Goal: Task Accomplishment & Management: Manage account settings

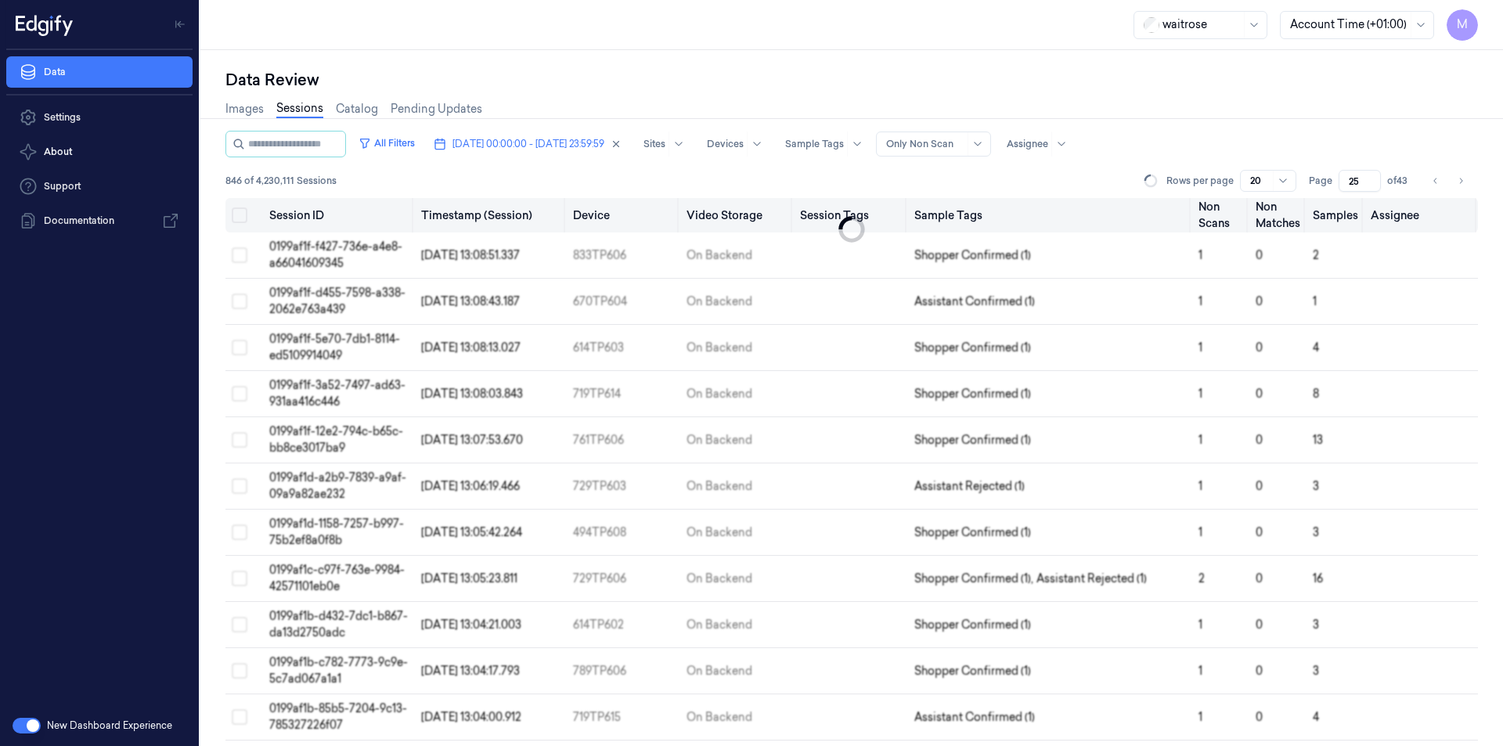
click at [240, 212] on button "Select all" at bounding box center [240, 215] width 16 height 16
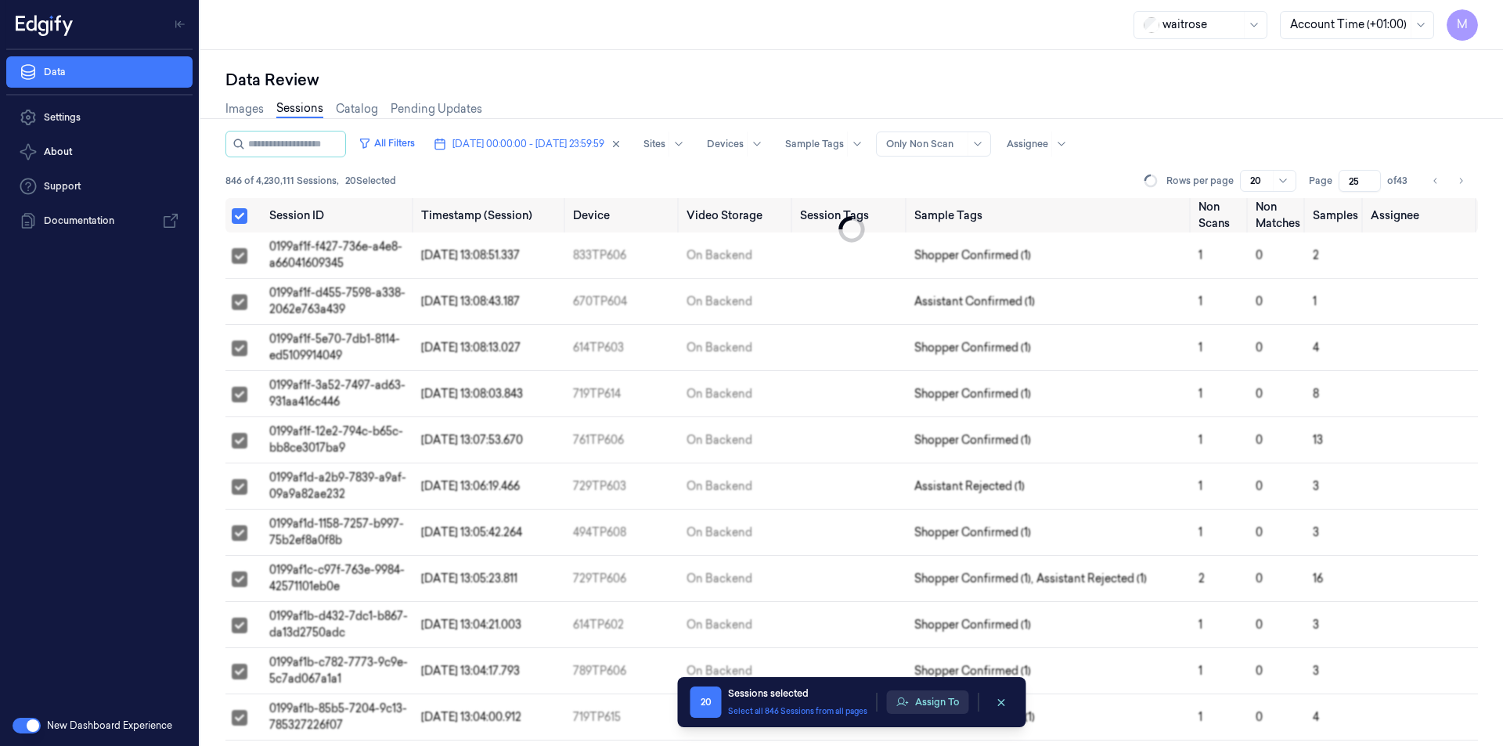
click at [949, 704] on button "Assign To" at bounding box center [928, 702] width 82 height 23
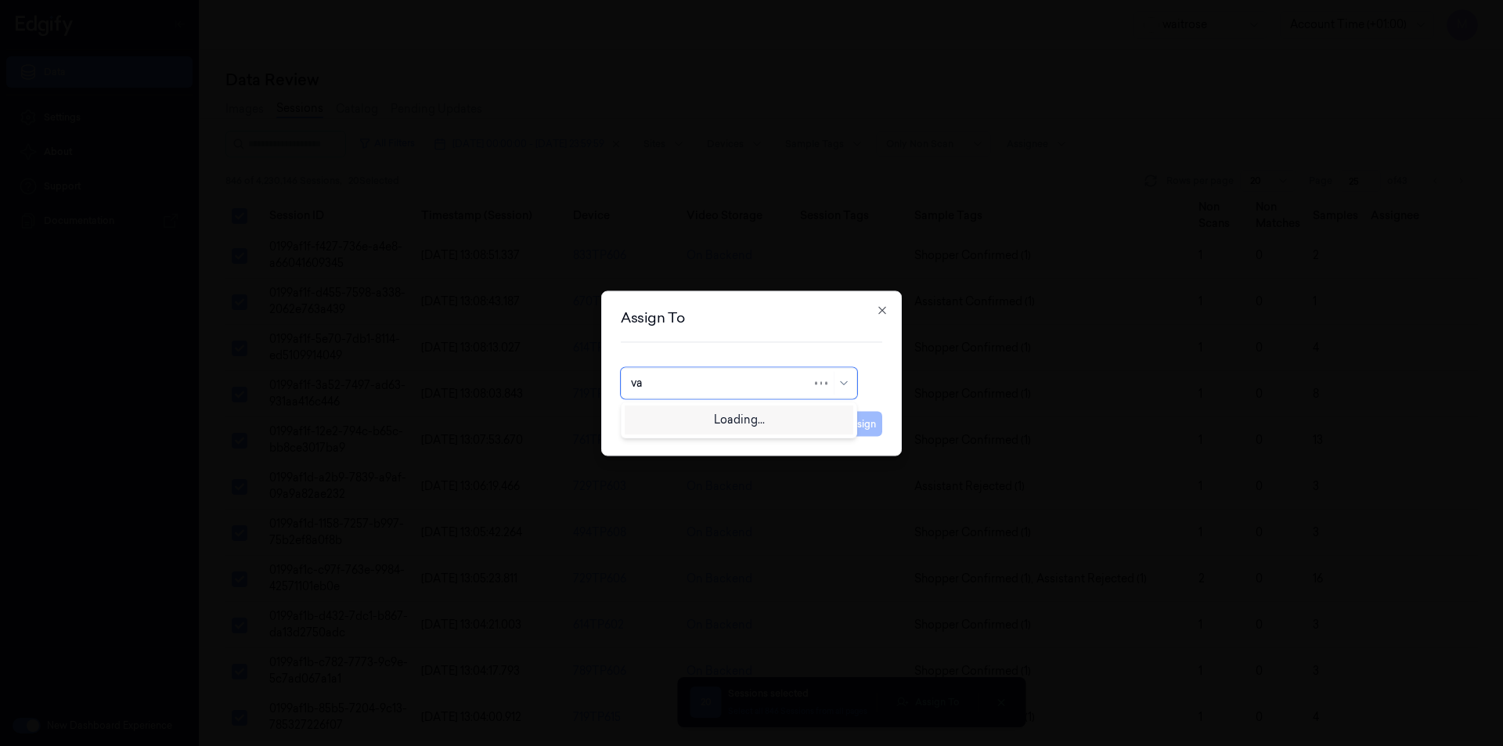
type input "var"
click at [671, 440] on div "[PERSON_NAME] g" at bounding box center [682, 444] width 103 height 16
click at [844, 422] on button "Assign" at bounding box center [860, 423] width 43 height 25
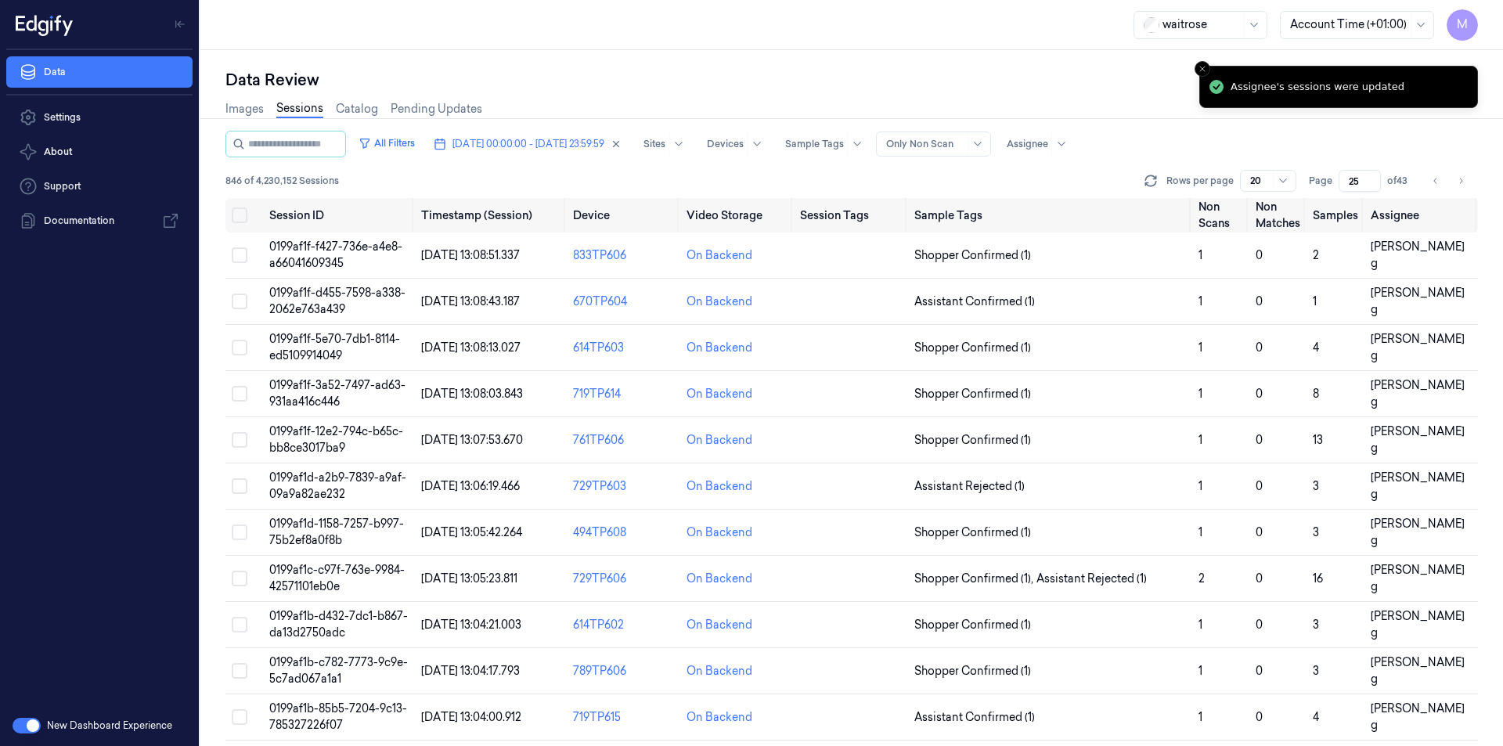
click at [1461, 182] on icon "Go to next page" at bounding box center [1460, 181] width 9 height 13
type input "26"
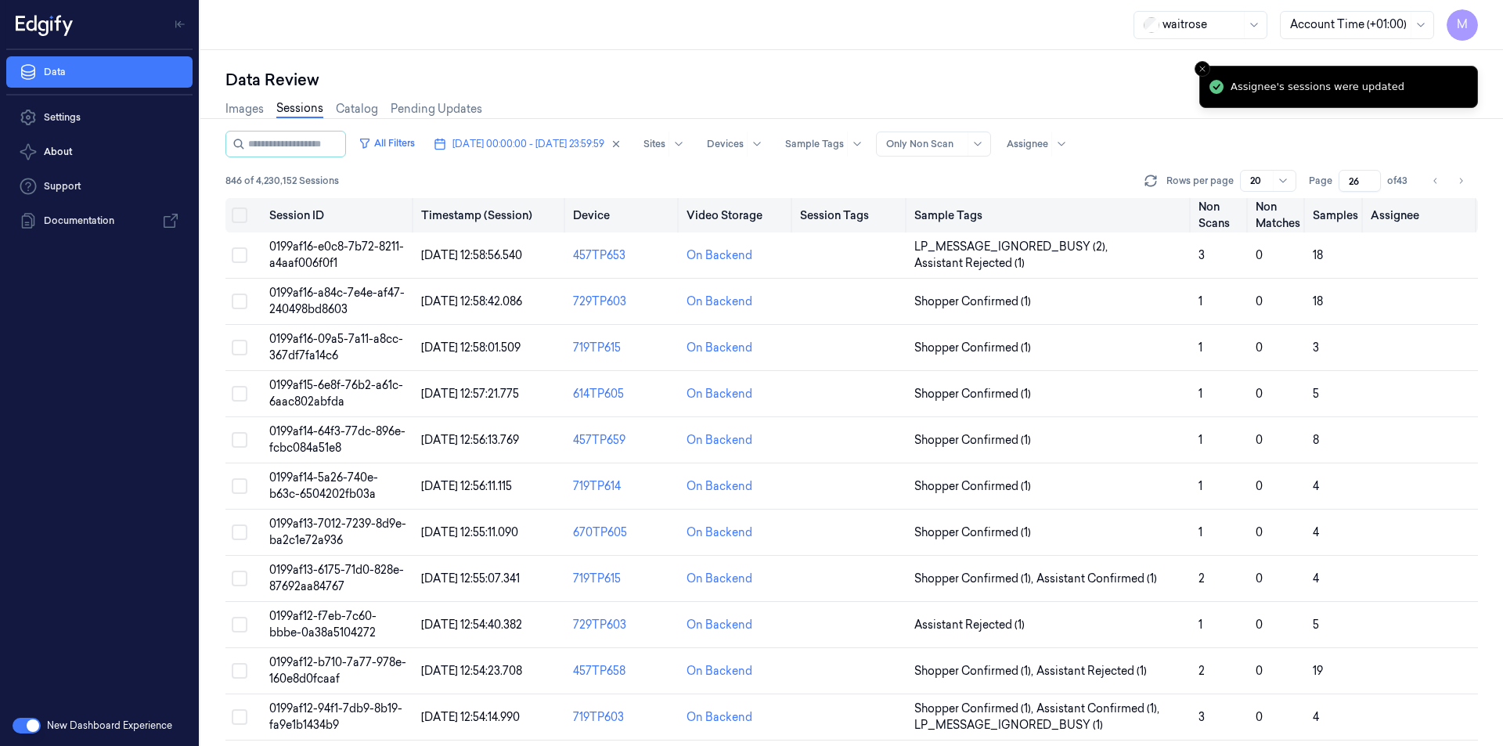
click at [245, 215] on button "Select all" at bounding box center [240, 215] width 16 height 16
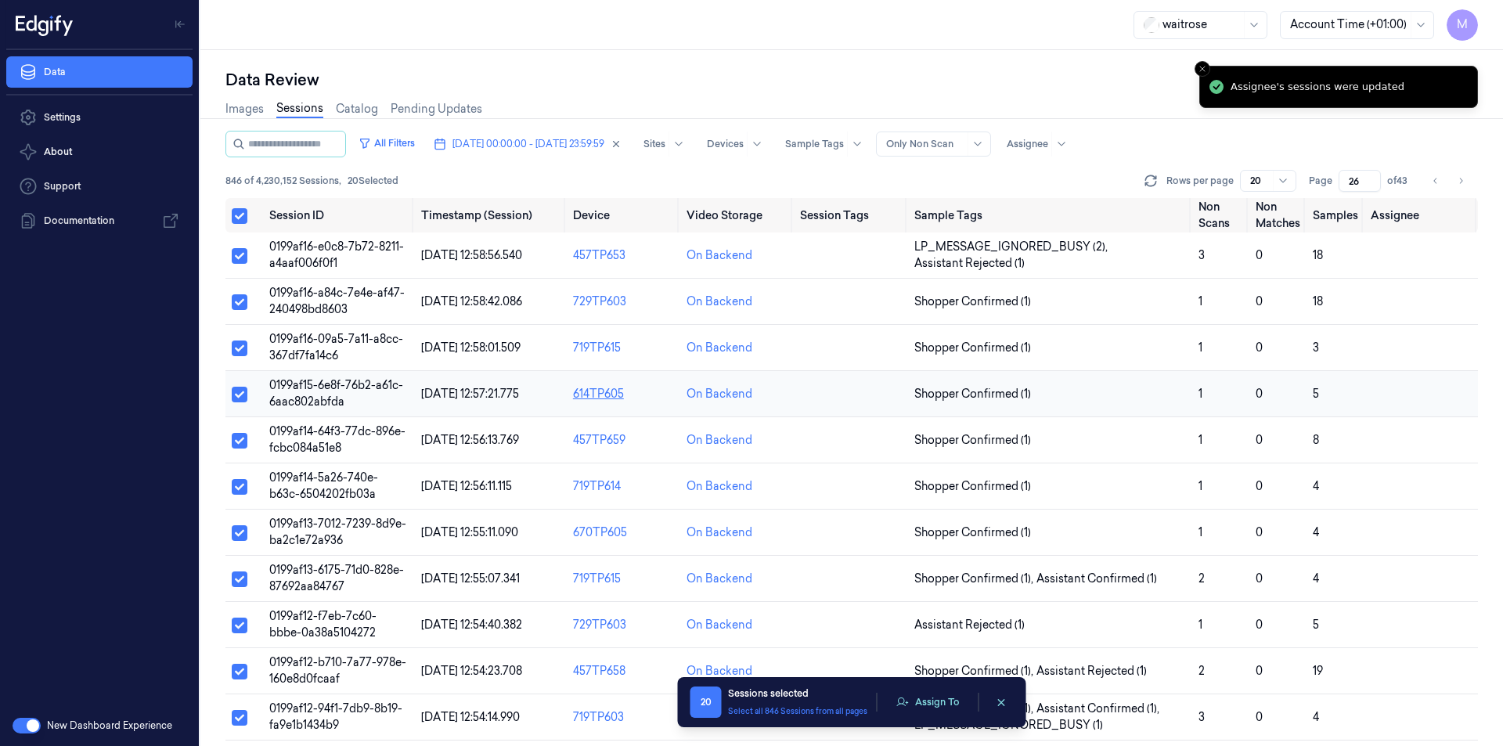
type button "on"
click at [946, 698] on button "Assign To" at bounding box center [928, 702] width 82 height 23
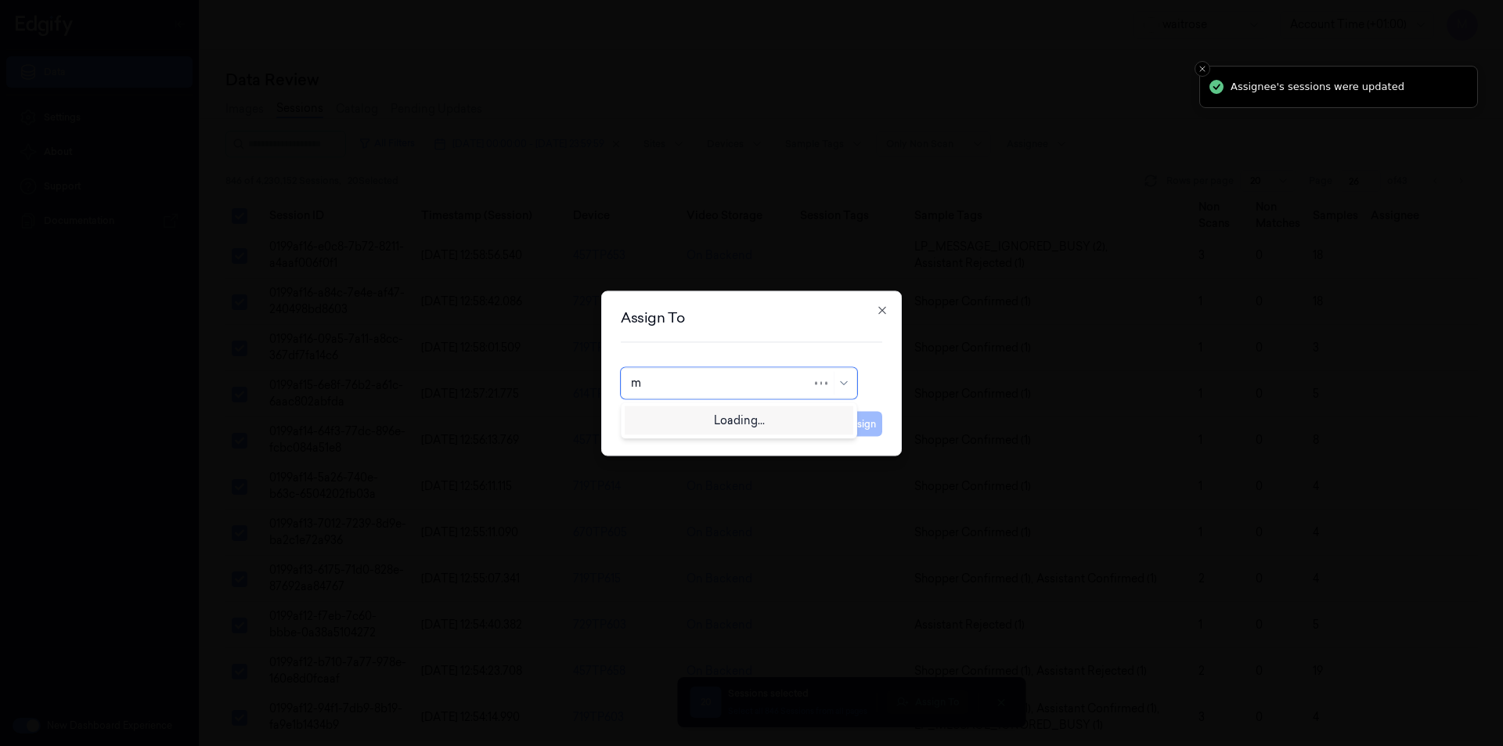
type input "mo"
click at [704, 424] on div "[PERSON_NAME]" at bounding box center [739, 418] width 216 height 16
click at [843, 428] on button "Assign" at bounding box center [860, 423] width 43 height 25
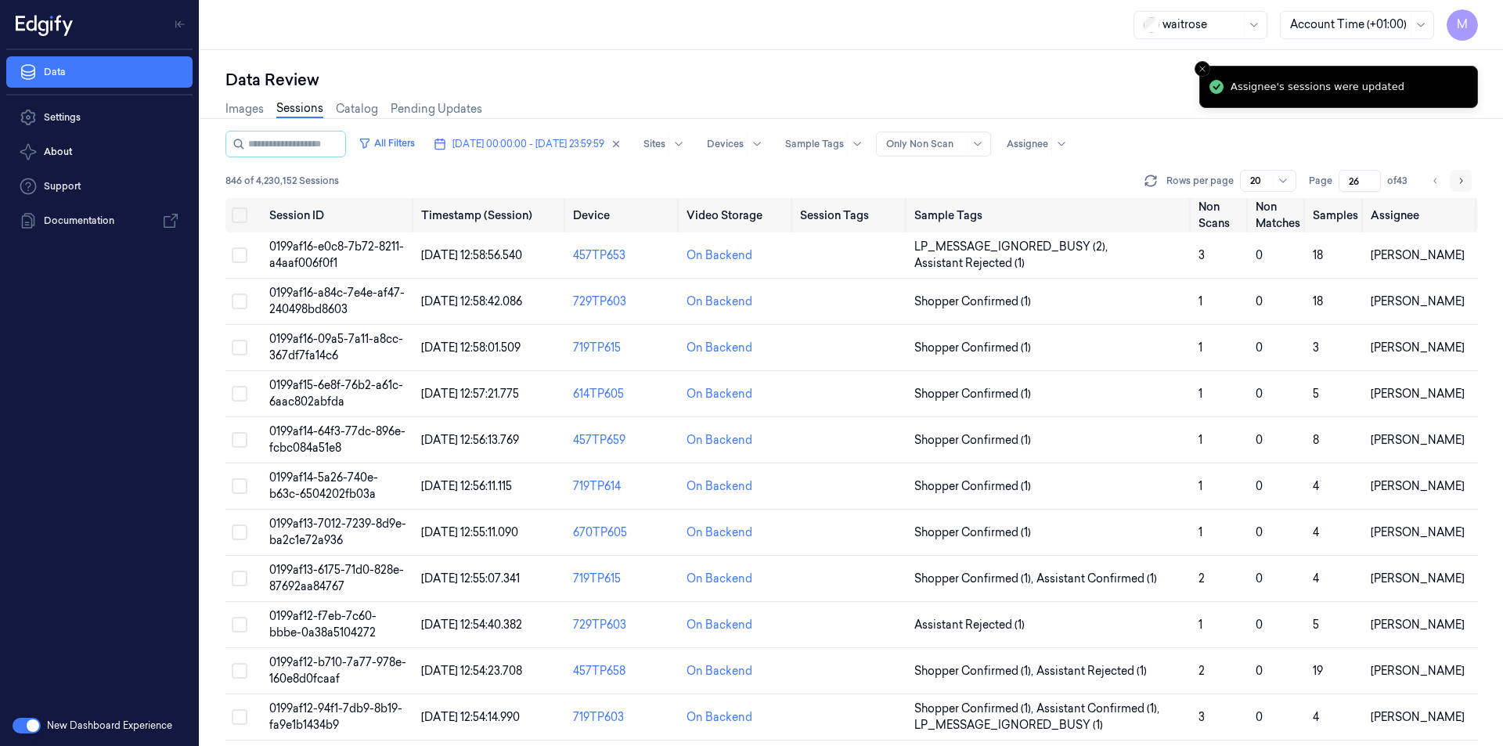
click at [1455, 182] on button "Go to next page" at bounding box center [1461, 181] width 22 height 22
type input "27"
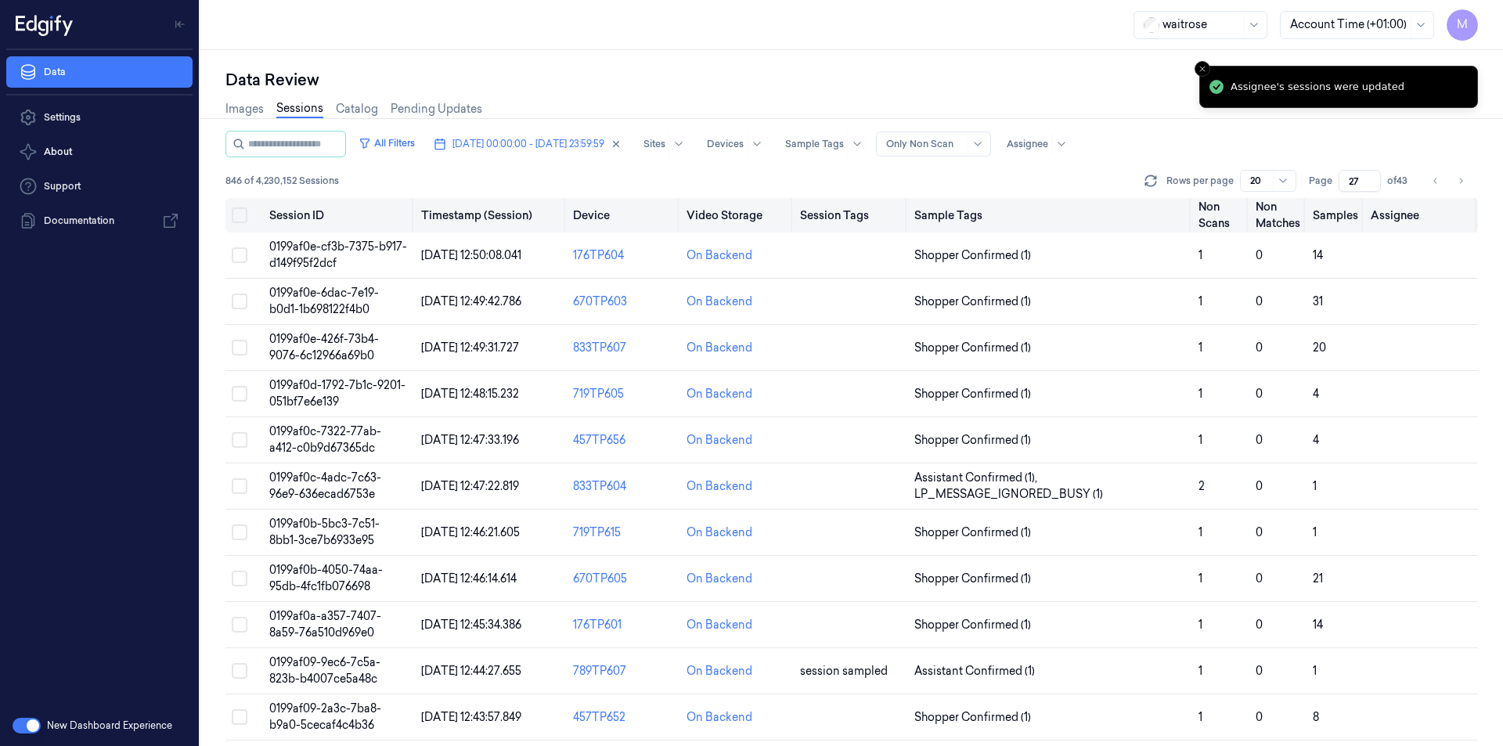
click at [241, 213] on button "on" at bounding box center [240, 215] width 16 height 16
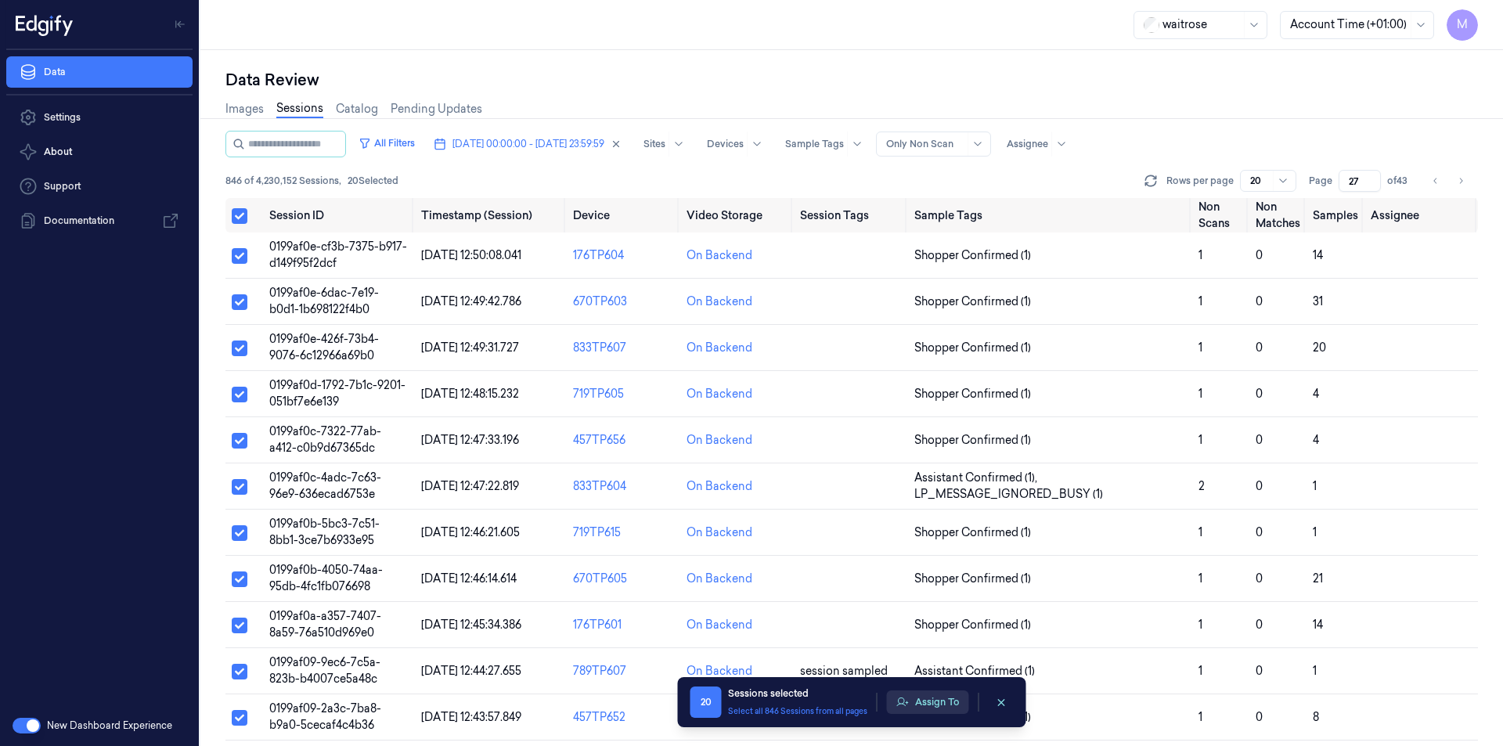
click at [954, 707] on button "Assign To" at bounding box center [928, 702] width 82 height 23
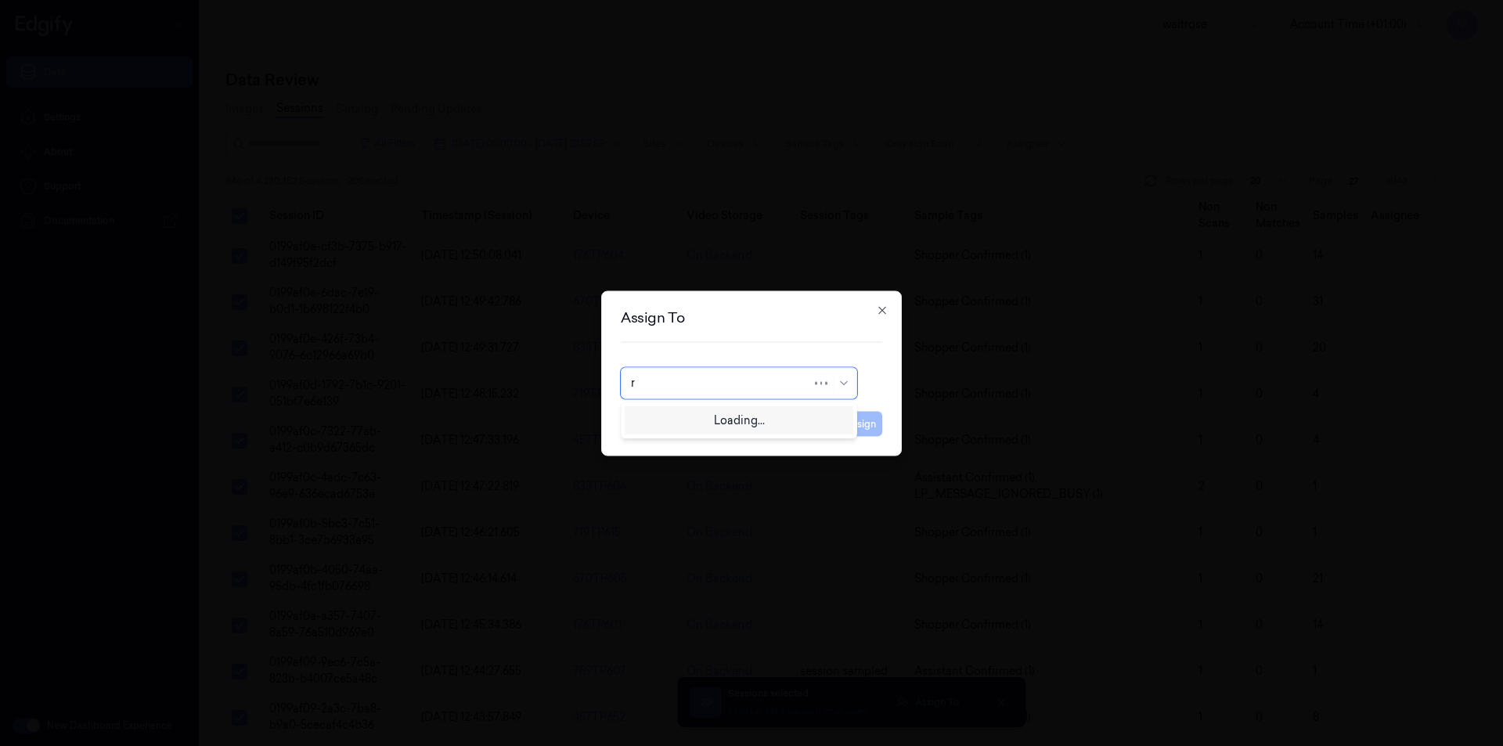
type input "ru"
click at [682, 427] on div "rupa a" at bounding box center [739, 419] width 229 height 26
click at [862, 426] on button "Assign" at bounding box center [860, 423] width 43 height 25
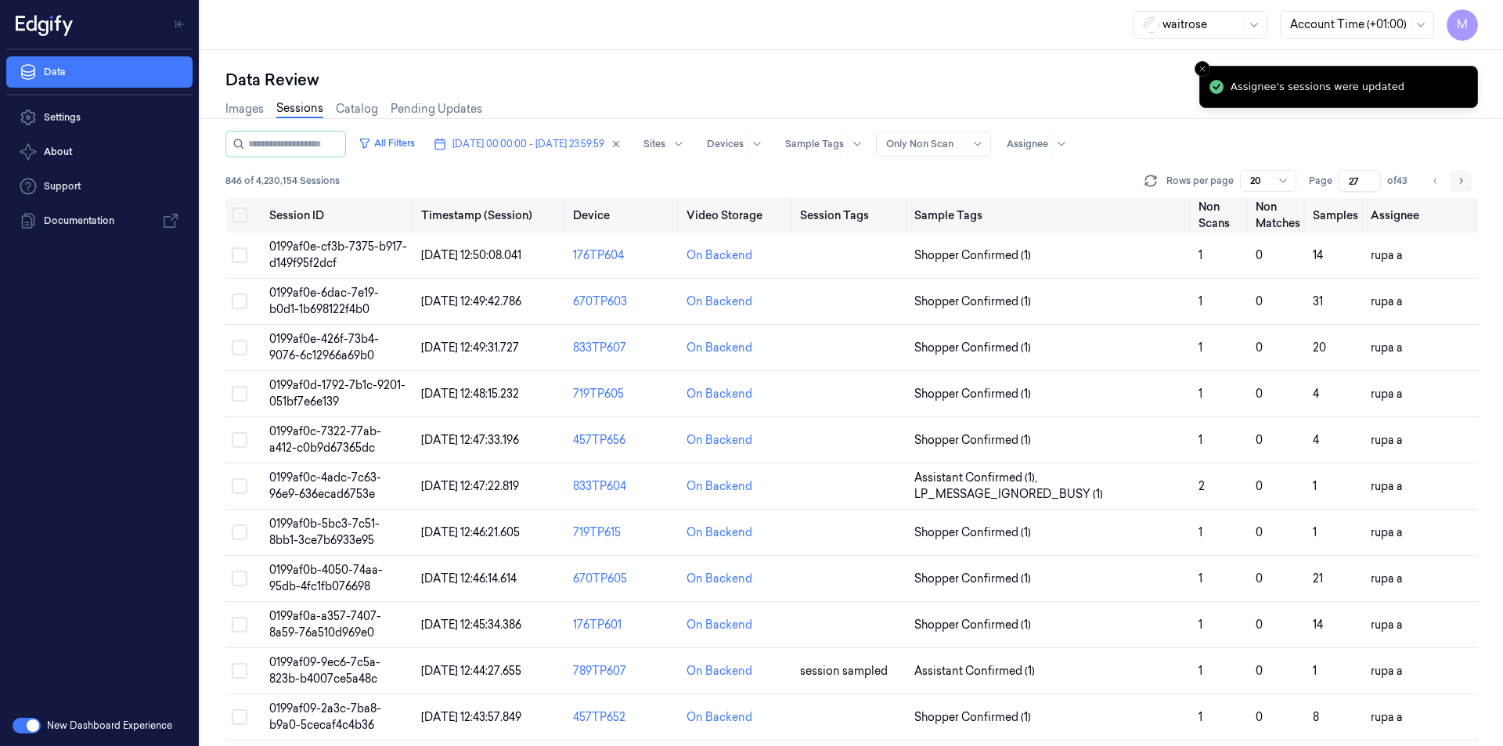
click at [1455, 177] on button "Go to next page" at bounding box center [1461, 181] width 22 height 22
type input "28"
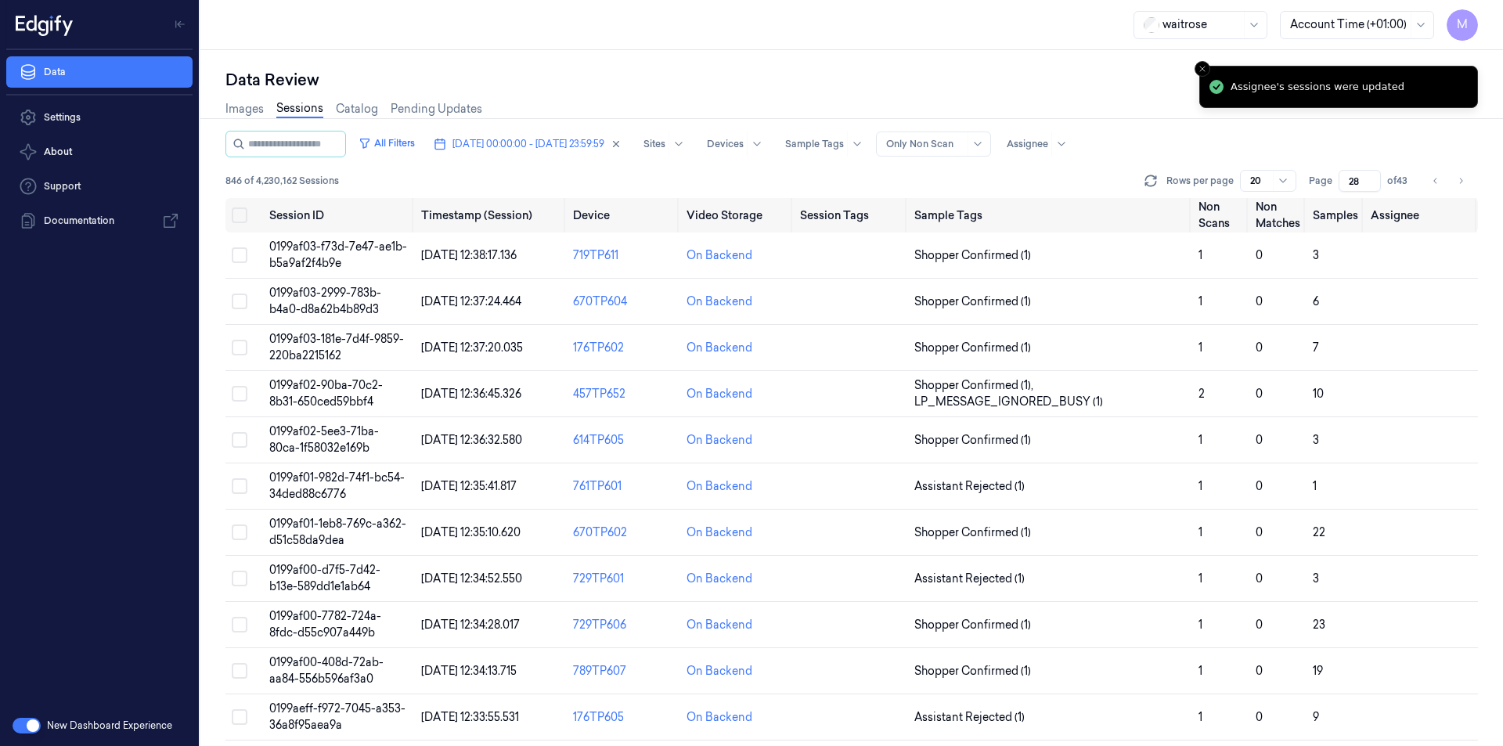
click at [538, 78] on div "Data Review" at bounding box center [852, 80] width 1253 height 22
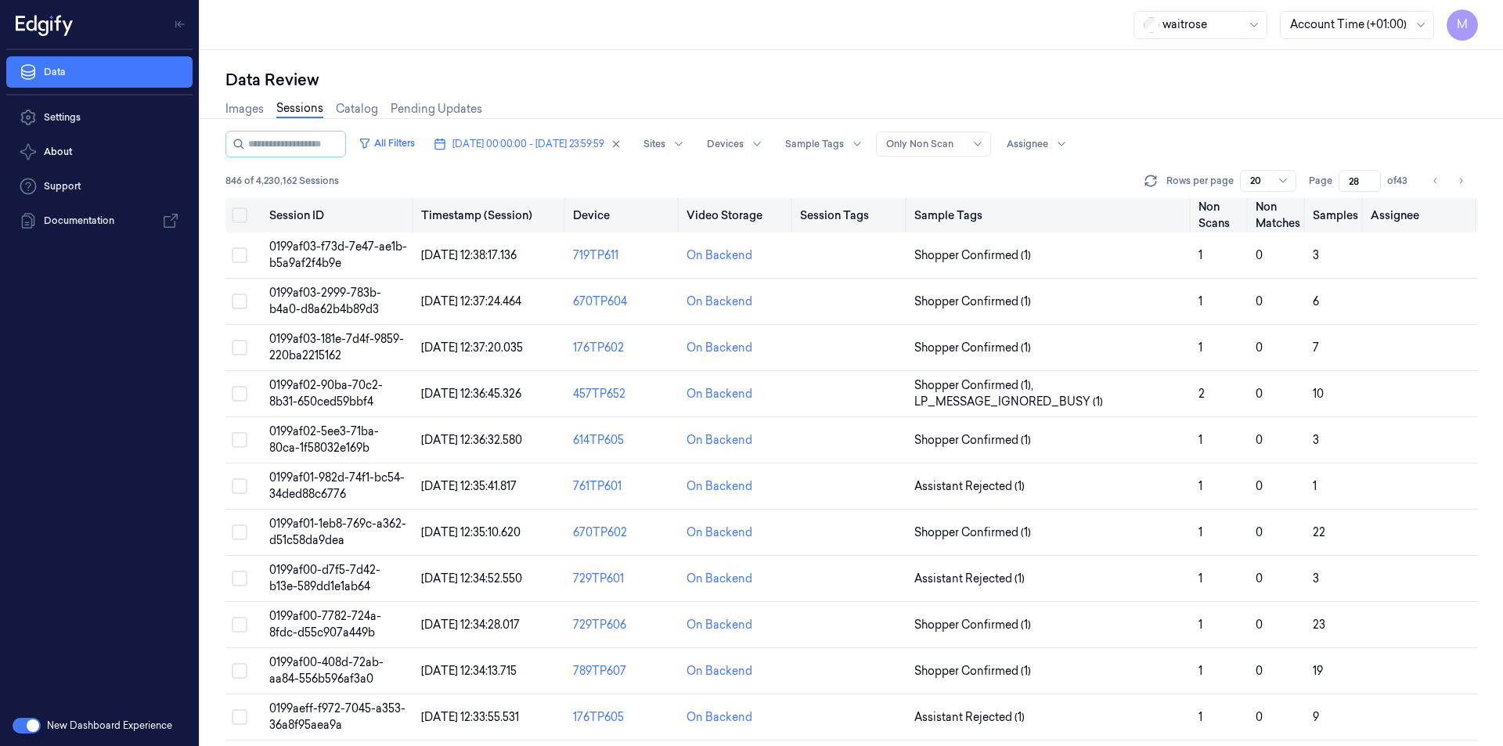
click at [240, 211] on button "Select all" at bounding box center [240, 215] width 16 height 16
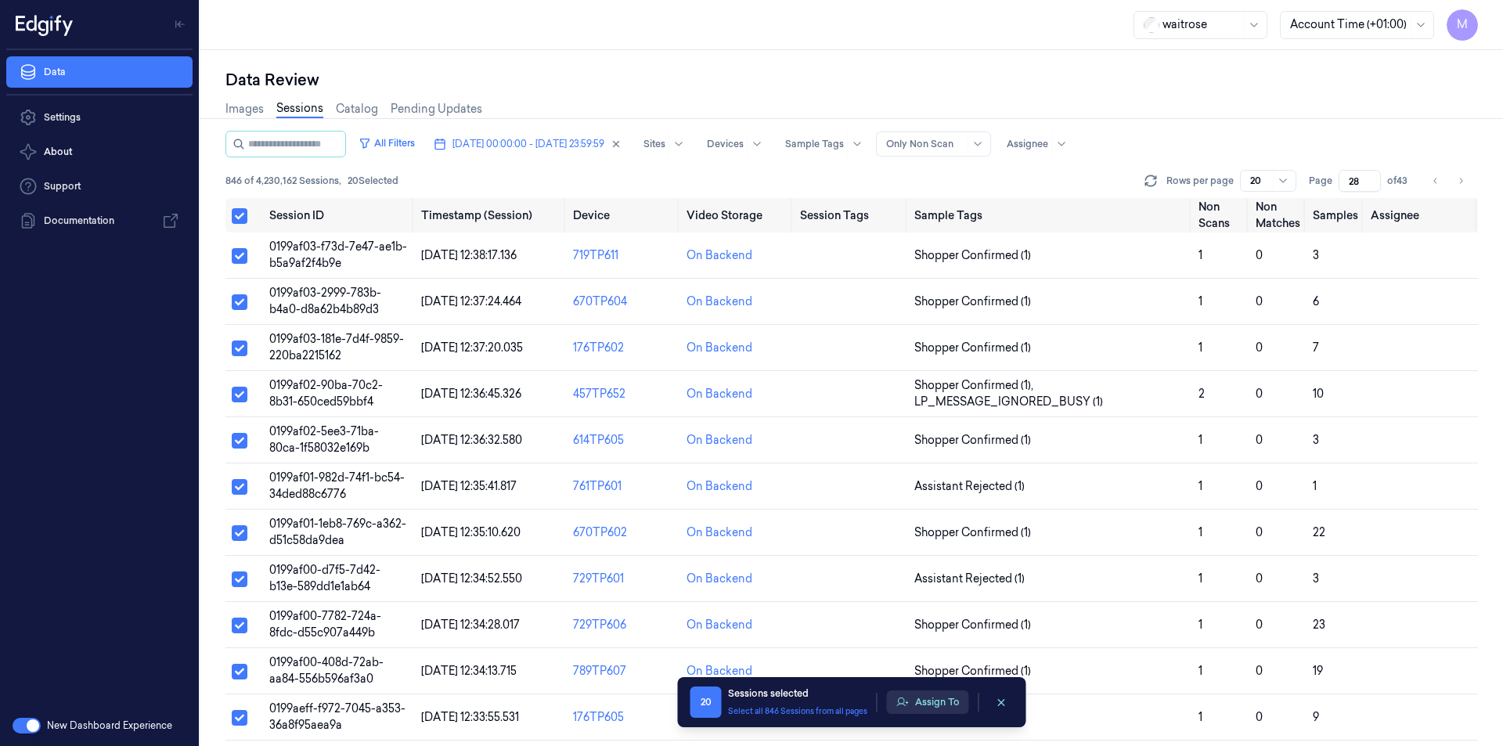
click at [925, 696] on button "Assign To" at bounding box center [928, 702] width 82 height 23
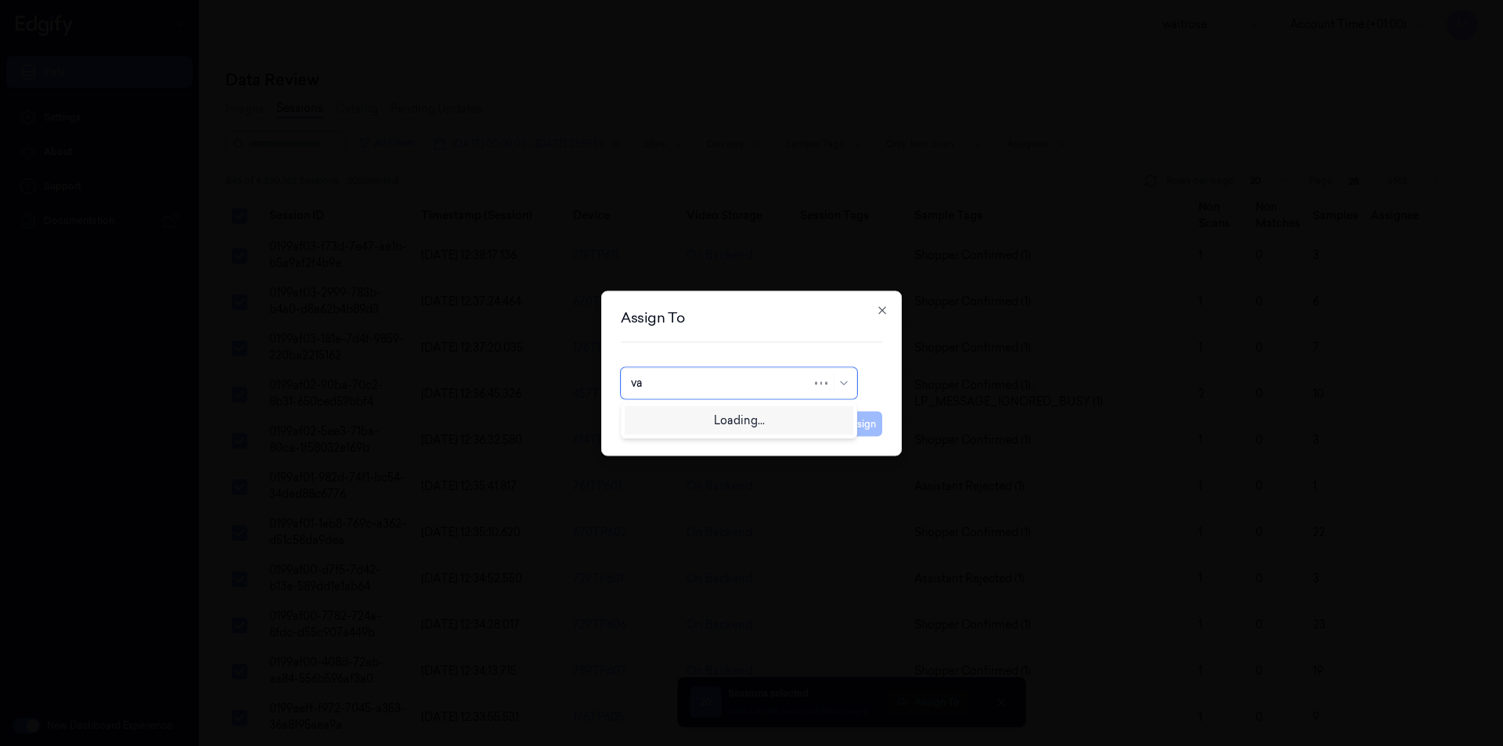
type input "var"
click at [687, 438] on div "[PERSON_NAME] g" at bounding box center [739, 444] width 216 height 16
click at [864, 427] on button "Assign" at bounding box center [860, 423] width 43 height 25
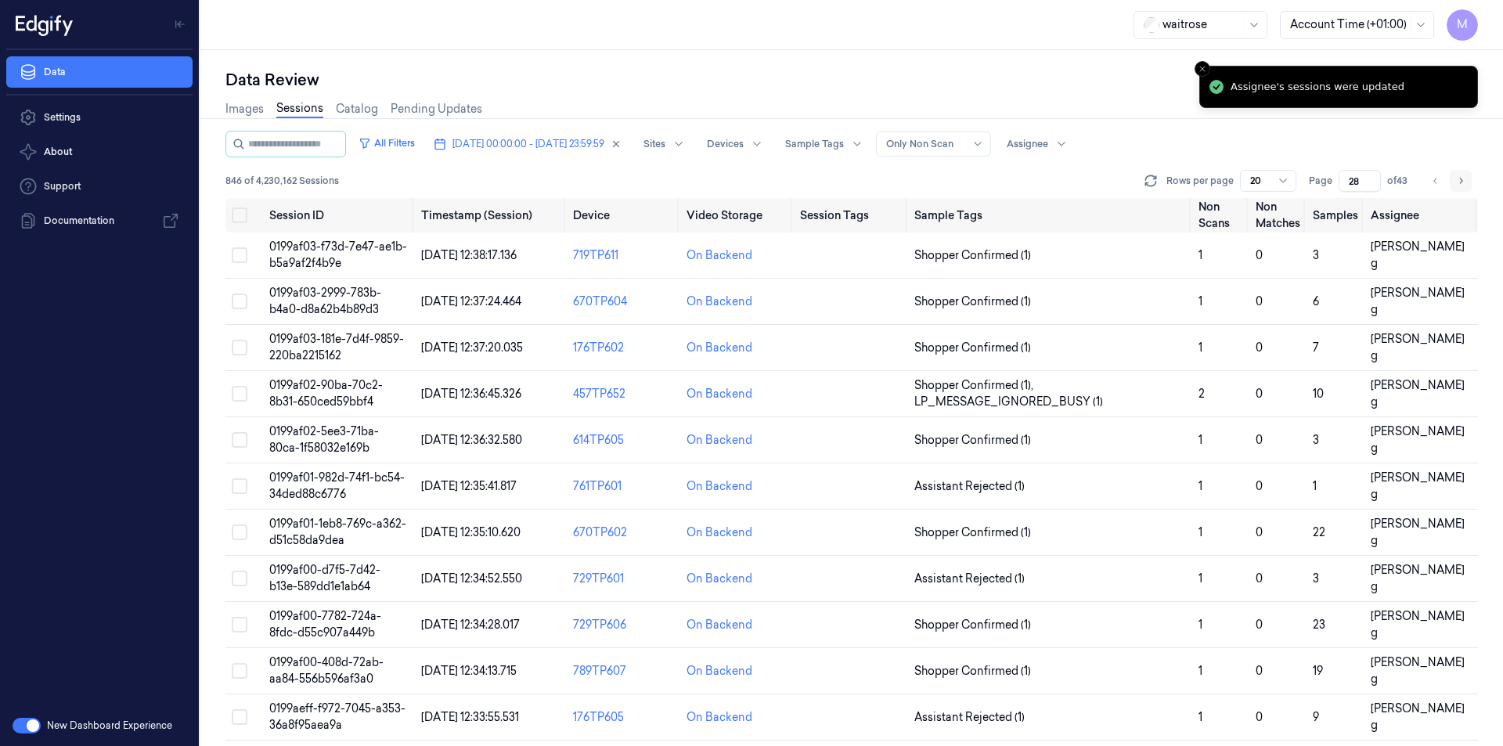
click at [1453, 185] on button "Go to next page" at bounding box center [1461, 181] width 22 height 22
type input "29"
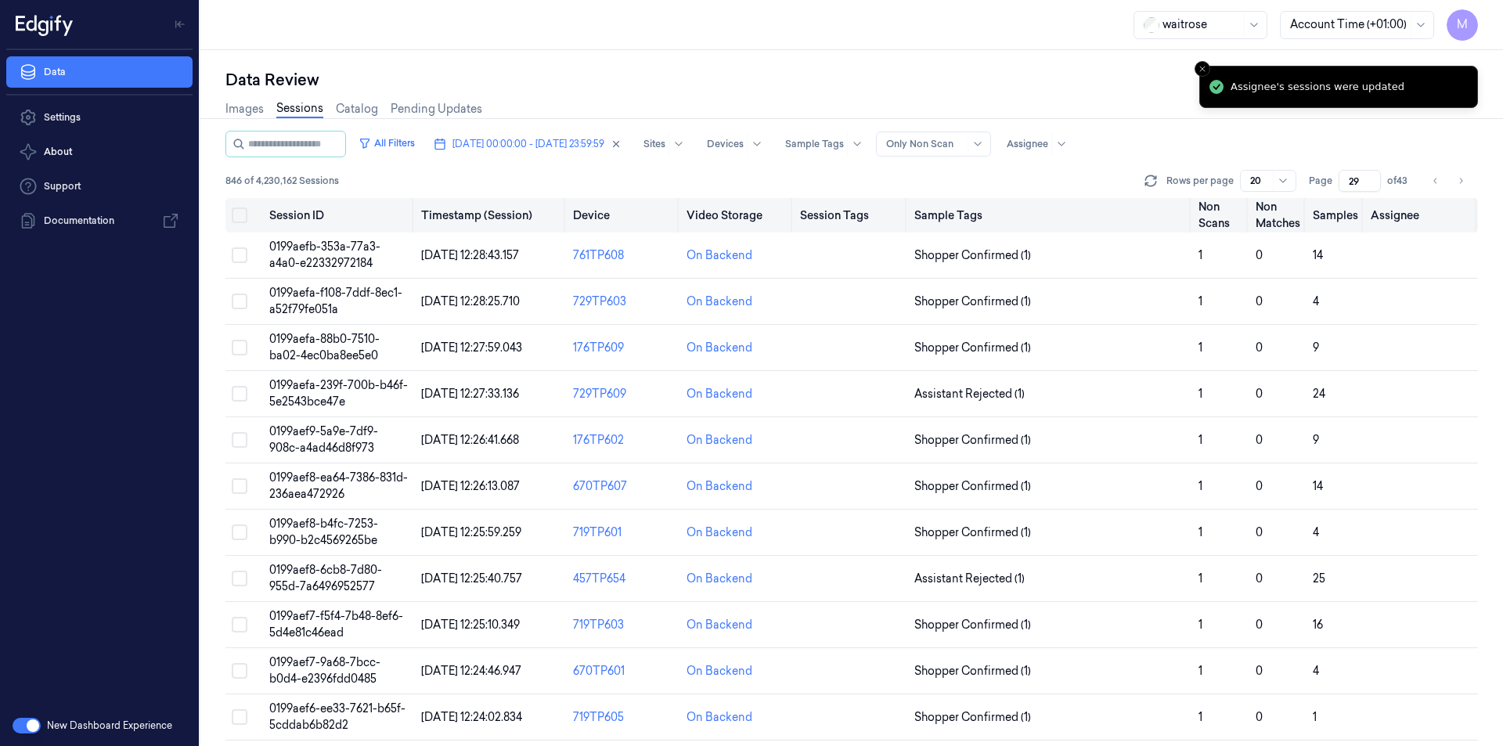
click at [244, 217] on button "Select all" at bounding box center [240, 215] width 16 height 16
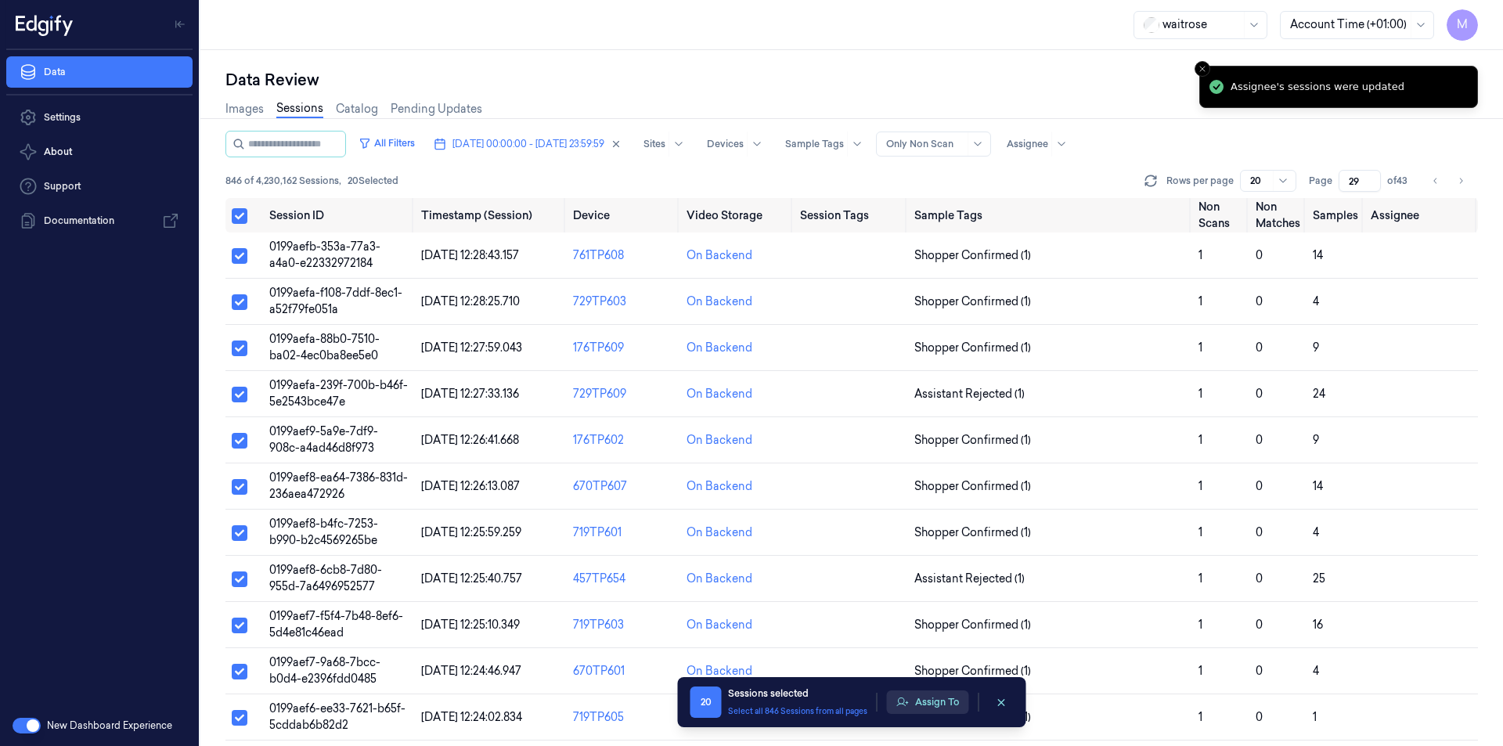
click at [917, 699] on button "Assign To" at bounding box center [928, 702] width 82 height 23
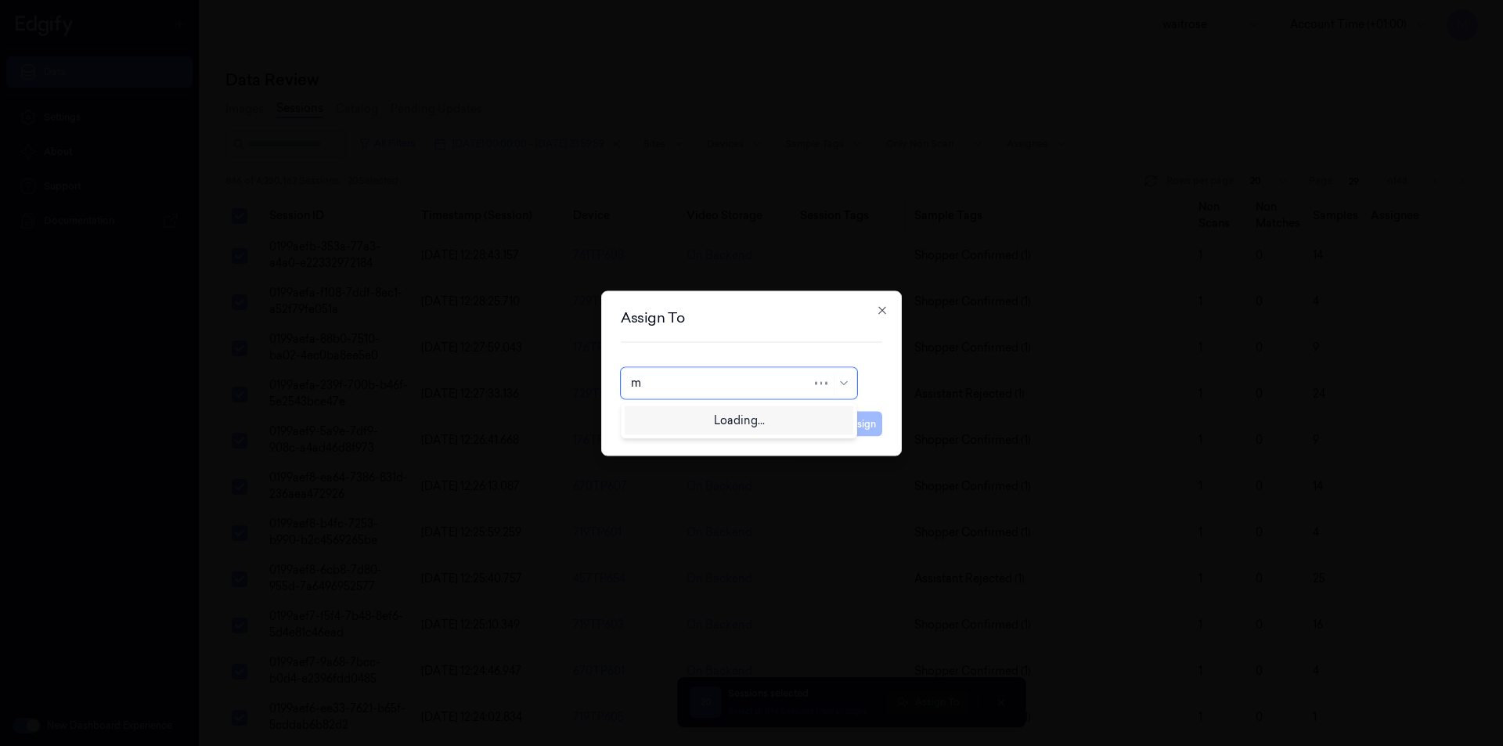
type input "mo"
click at [684, 420] on div "[PERSON_NAME]" at bounding box center [678, 418] width 94 height 16
click at [879, 419] on button "Assign" at bounding box center [860, 423] width 43 height 25
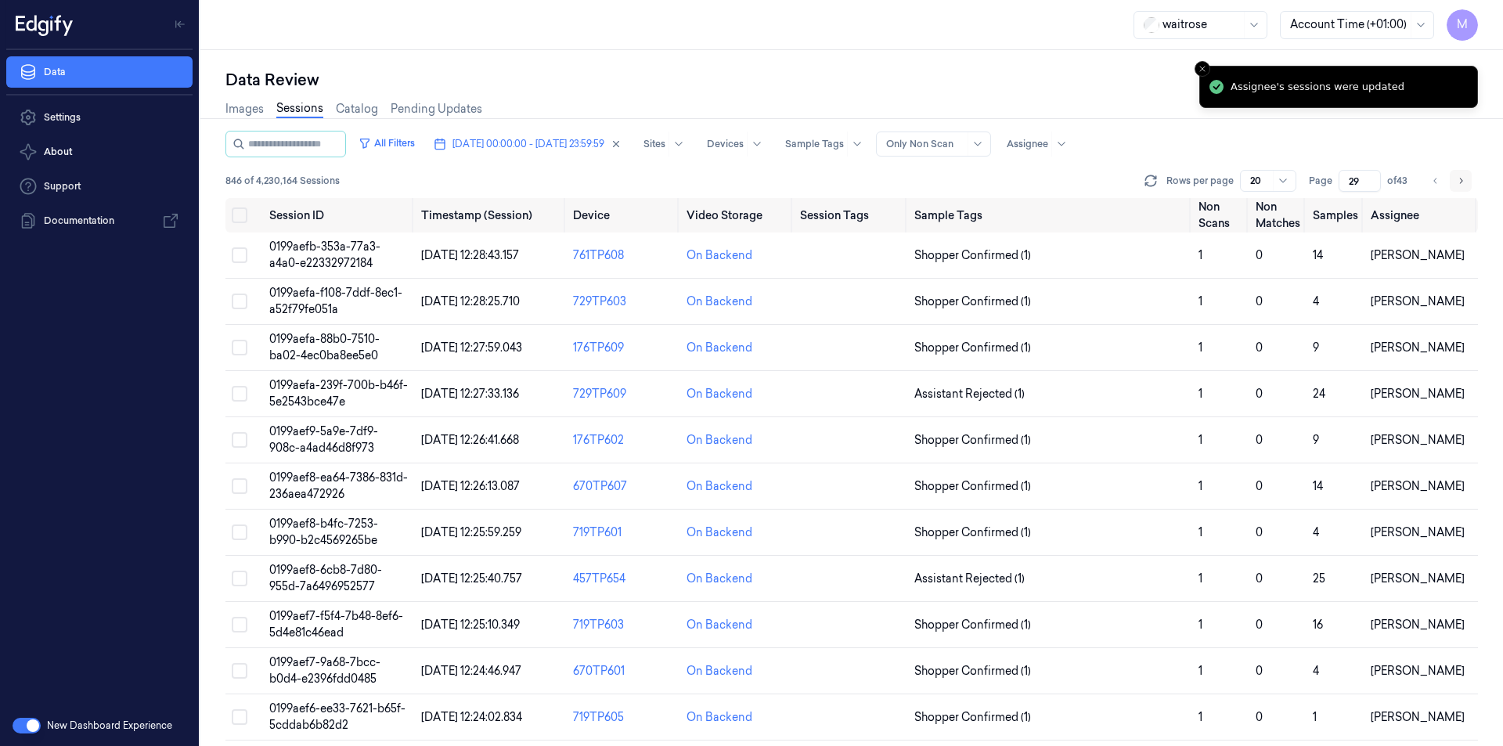
click at [1456, 188] on button "Go to next page" at bounding box center [1461, 181] width 22 height 22
type input "30"
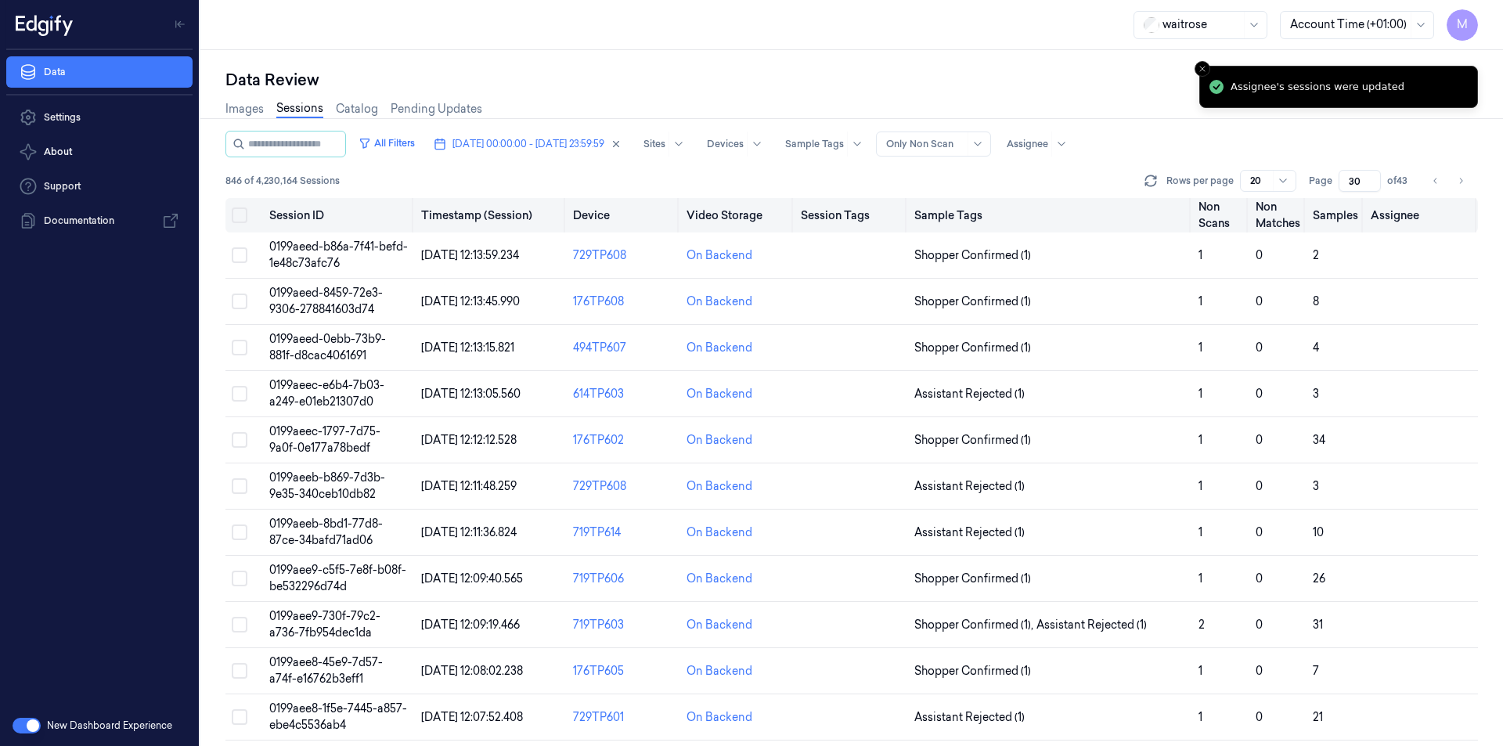
click at [242, 212] on button "Select all" at bounding box center [240, 215] width 16 height 16
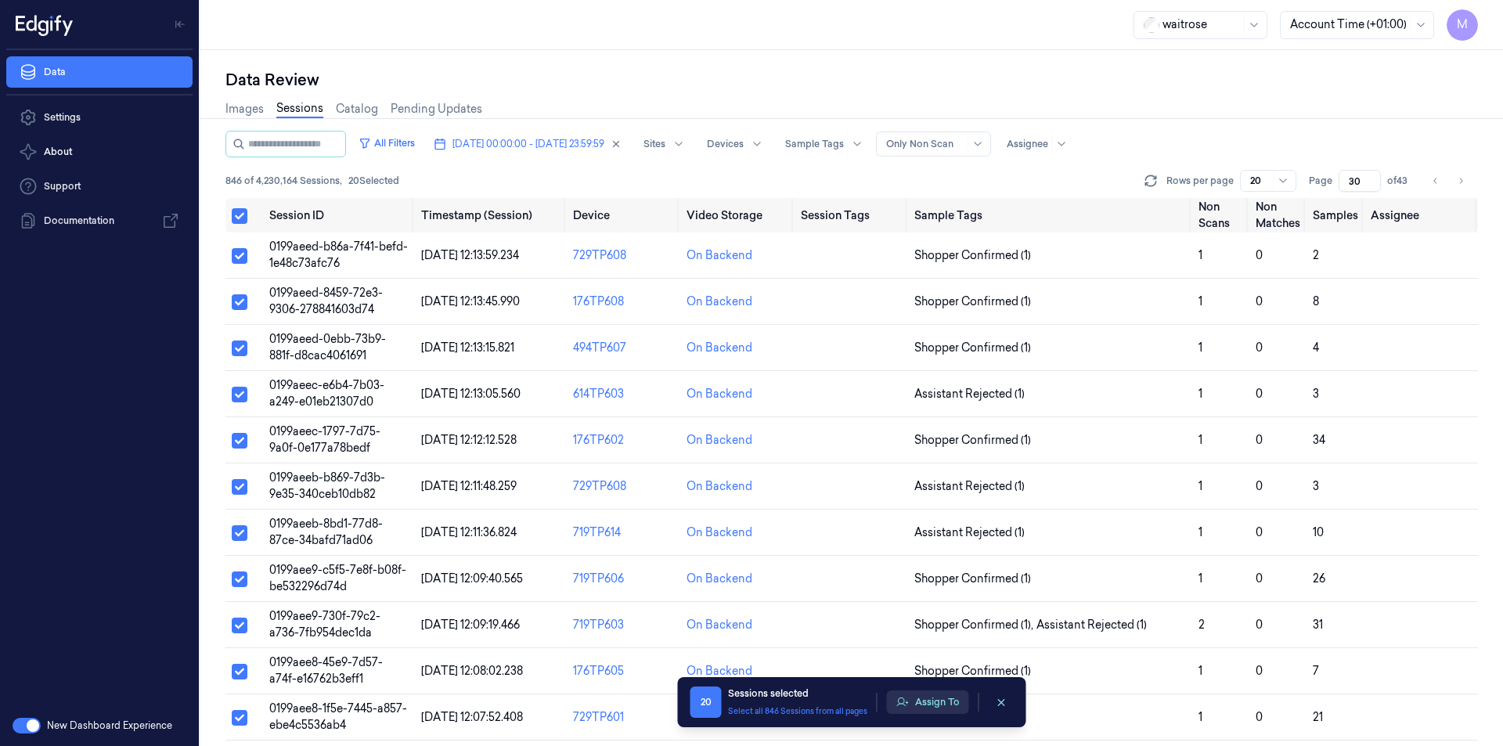
click at [967, 696] on button "Assign To" at bounding box center [928, 702] width 82 height 23
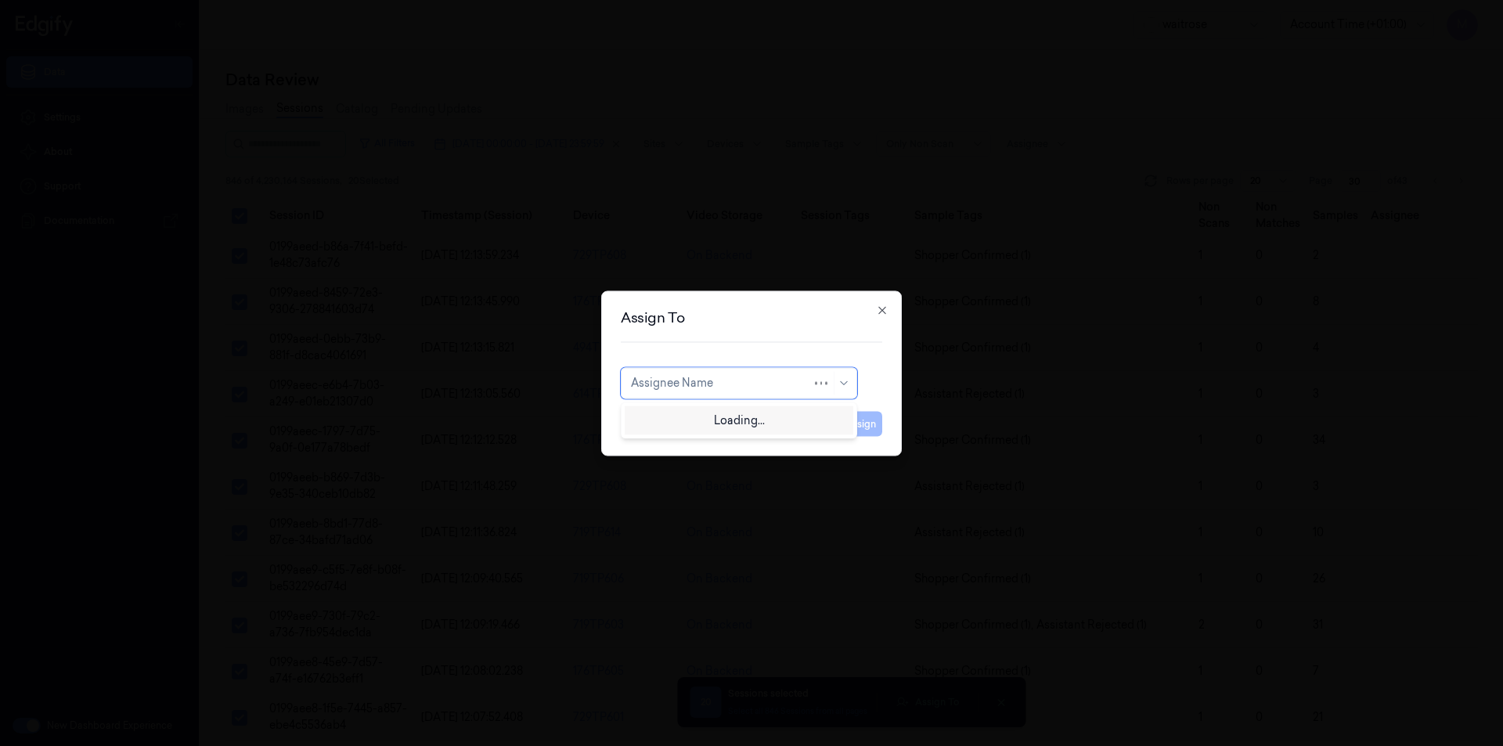
click at [720, 385] on div at bounding box center [721, 383] width 181 height 16
type input "ru"
click at [669, 427] on div "rupa a" at bounding box center [739, 419] width 229 height 26
click at [876, 429] on button "Assign" at bounding box center [860, 423] width 43 height 25
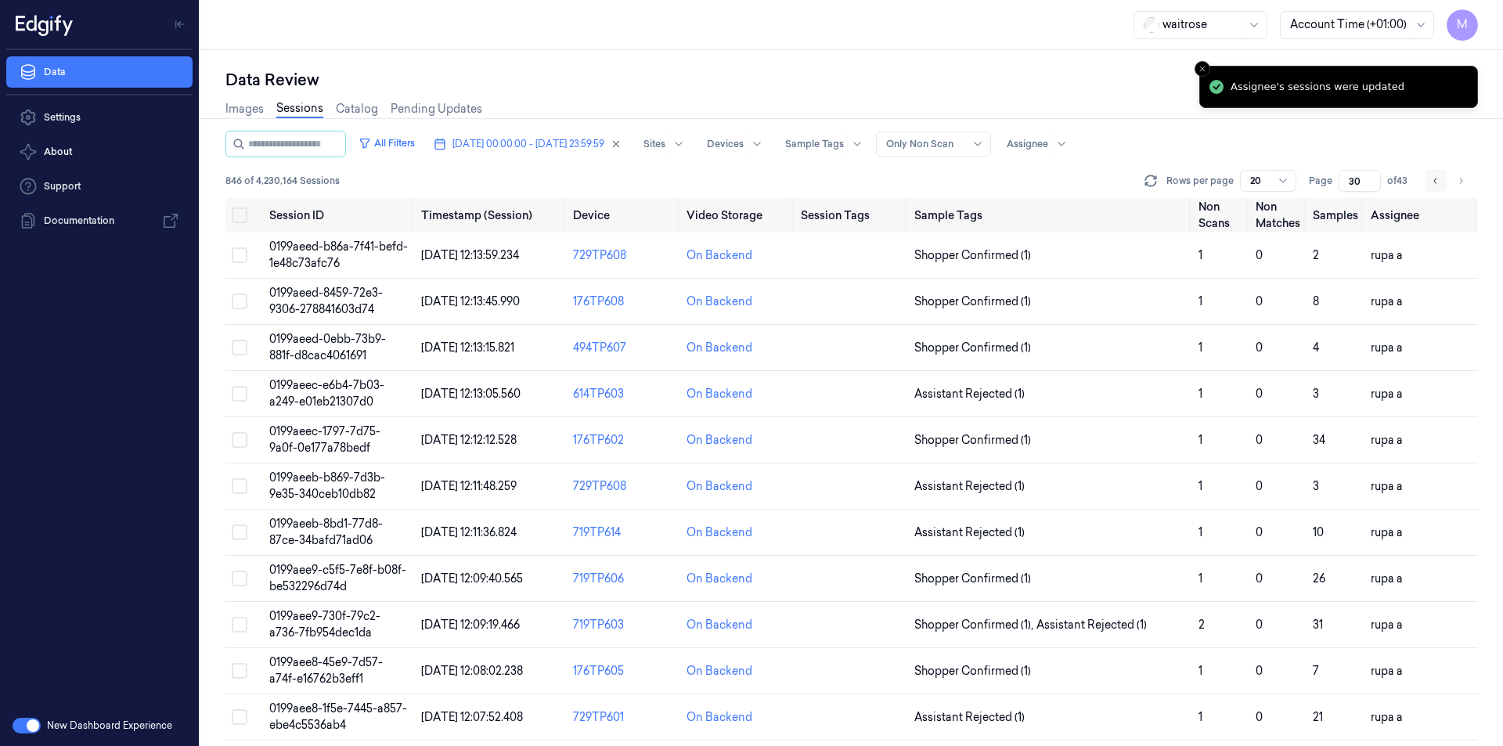
click at [1443, 177] on button "Go to previous page" at bounding box center [1436, 181] width 22 height 22
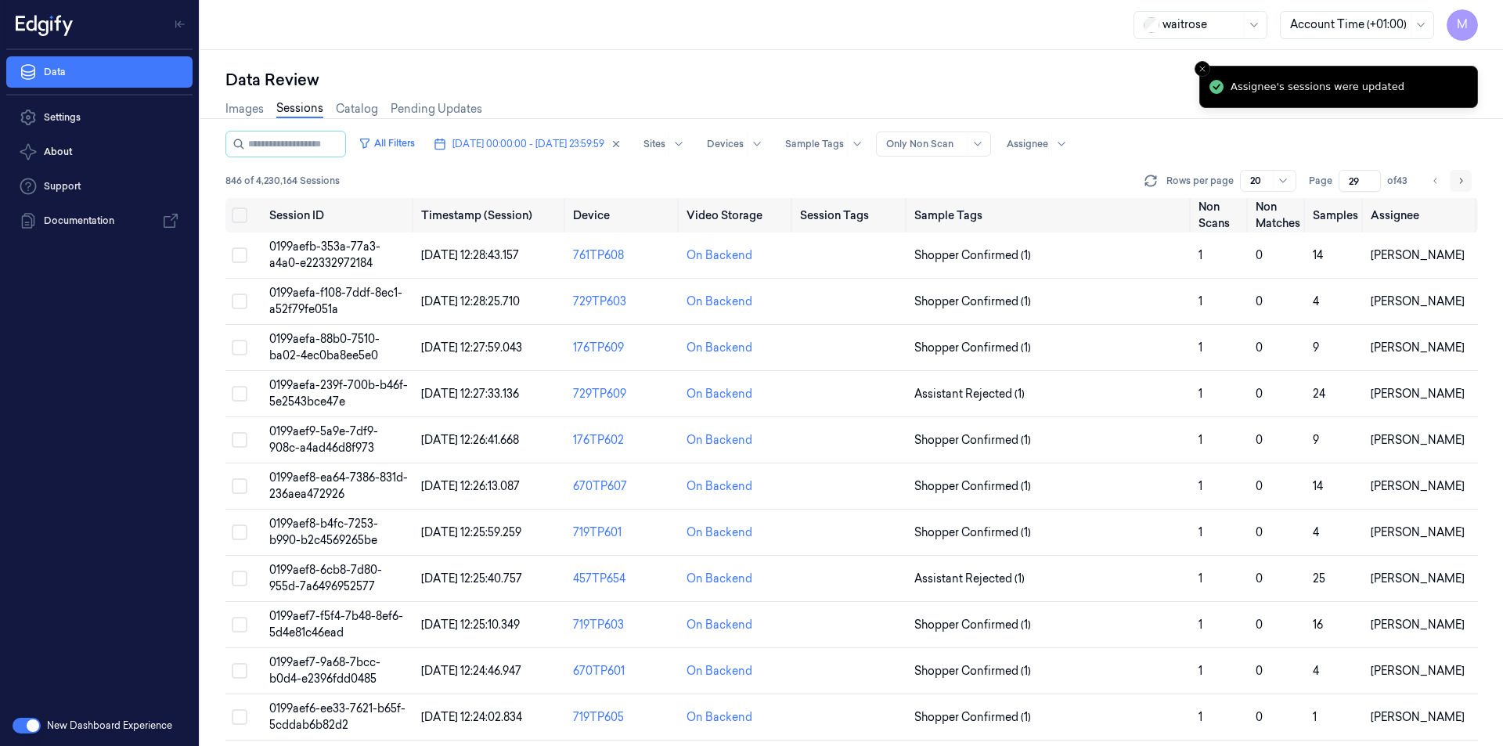
click at [1463, 177] on icon "Go to next page" at bounding box center [1460, 181] width 9 height 13
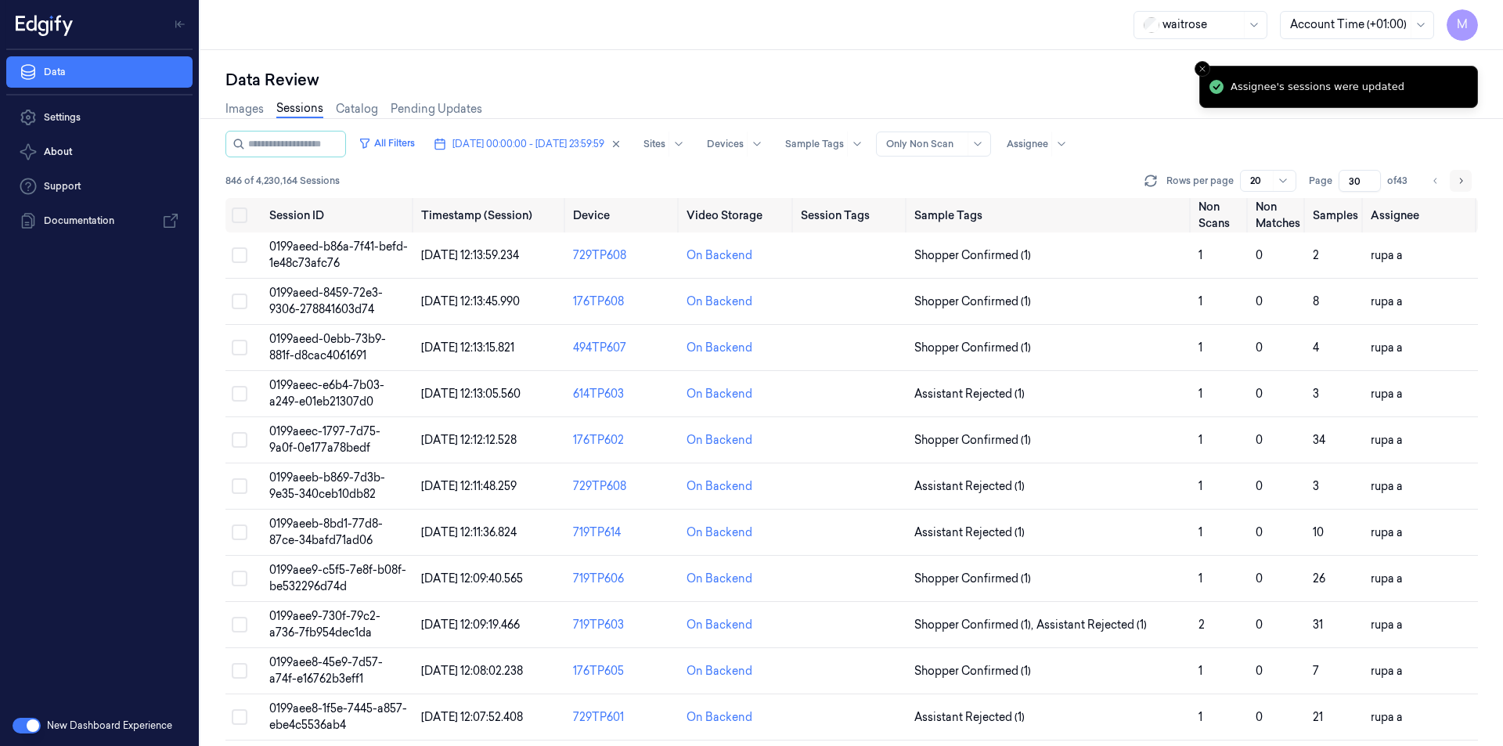
click at [1463, 177] on icon "Go to next page" at bounding box center [1460, 181] width 9 height 13
type input "31"
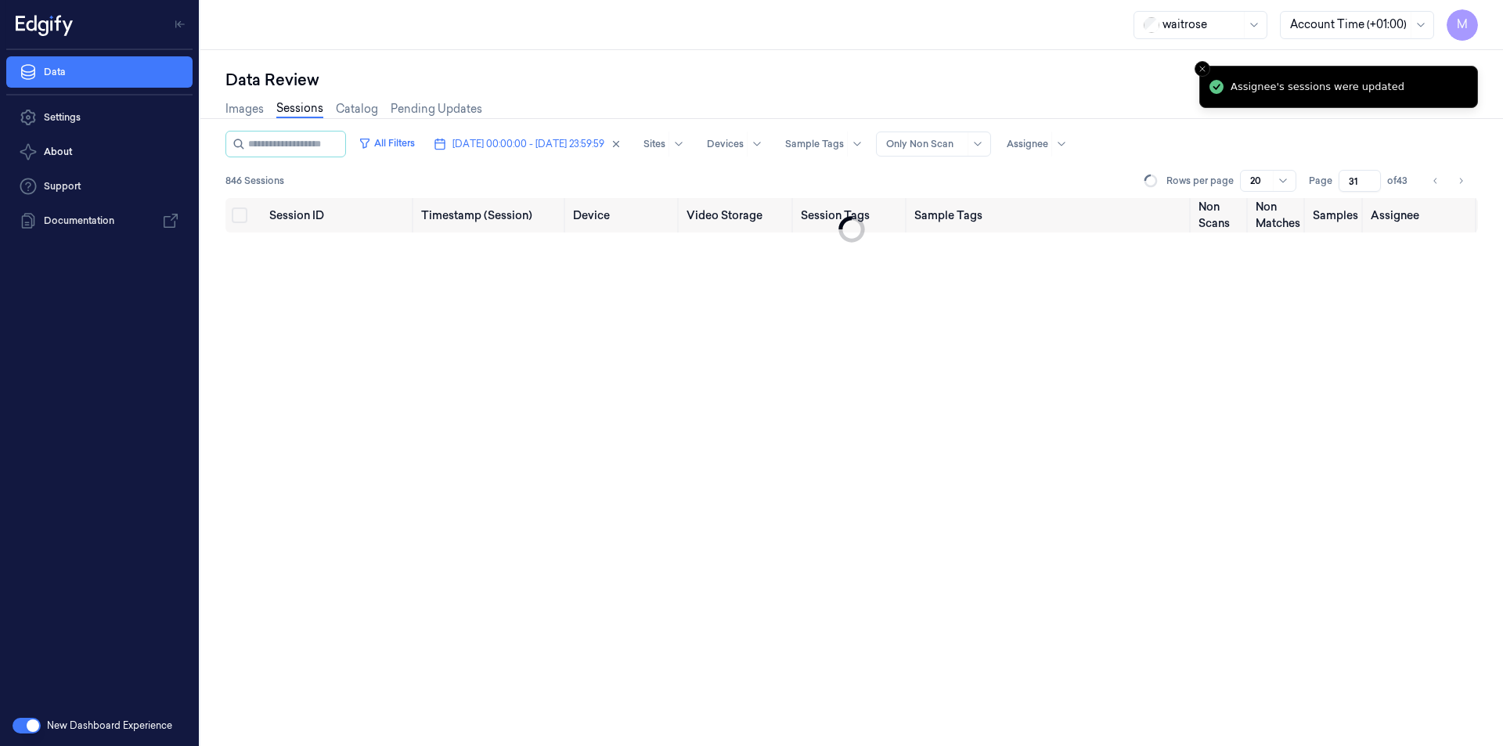
click at [883, 83] on div "Data Review" at bounding box center [852, 80] width 1253 height 22
